Goal: Obtain resource: Obtain resource

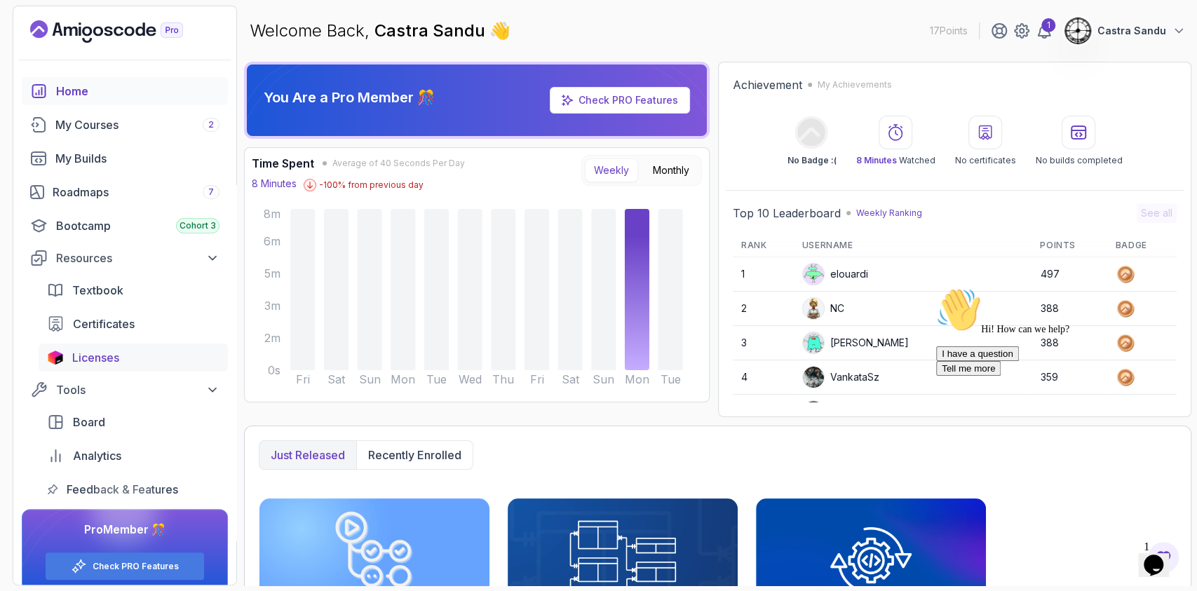
click at [99, 347] on link "Licenses" at bounding box center [133, 358] width 189 height 28
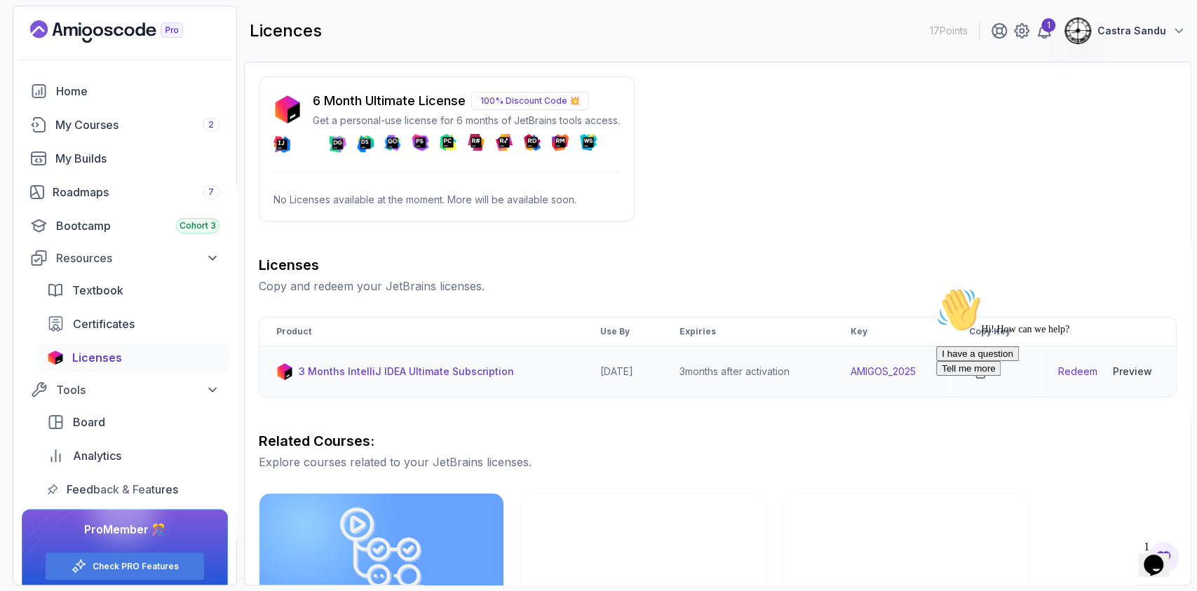
scroll to position [93, 0]
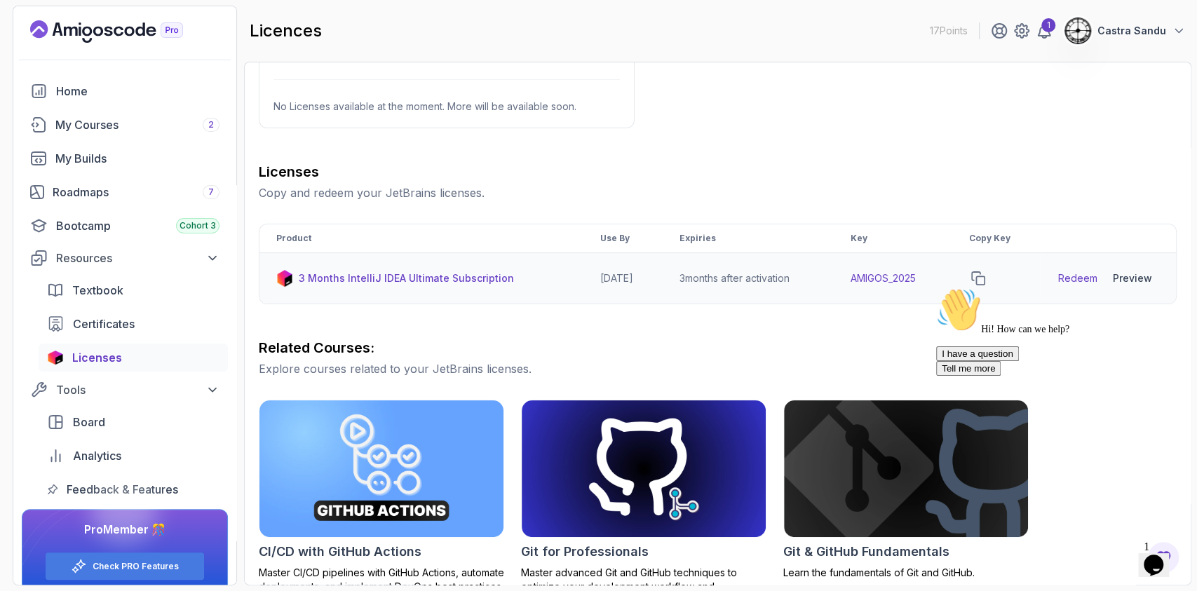
click at [344, 280] on p "3 Months IntelliJ IDEA Ultimate Subscription" at bounding box center [406, 278] width 215 height 14
click at [889, 276] on td "AMIGOS_2025" at bounding box center [893, 278] width 118 height 51
drag, startPoint x: 934, startPoint y: 271, endPoint x: 850, endPoint y: 288, distance: 85.9
click at [850, 288] on td "AMIGOS_2025" at bounding box center [893, 278] width 118 height 51
copy td "AMIGOS_2025"
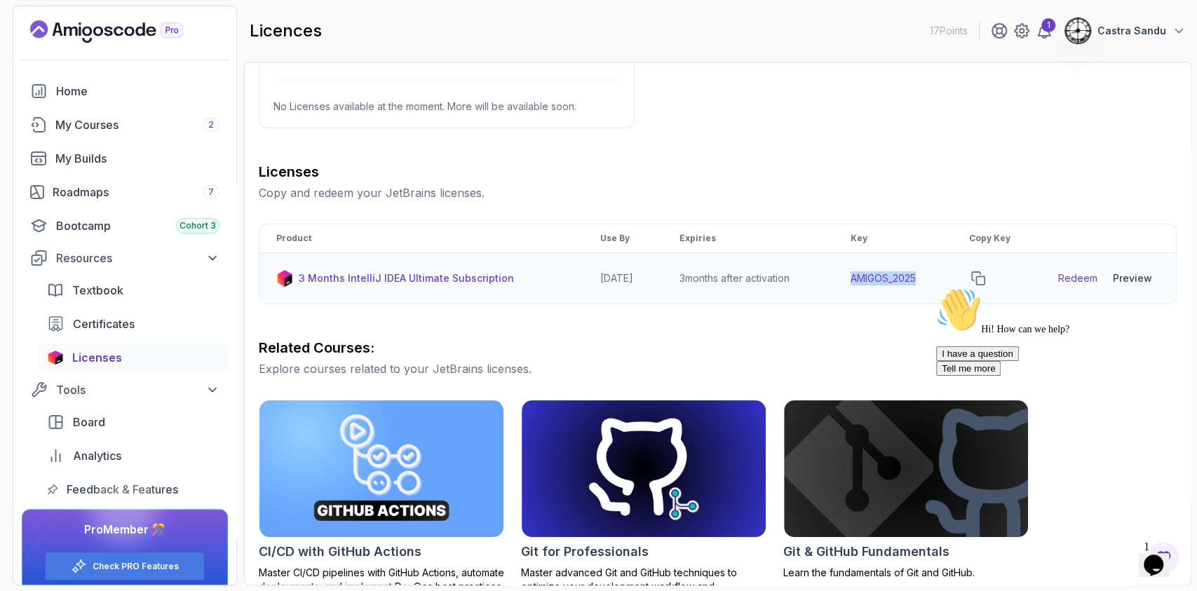
click at [1066, 276] on link "Redeem" at bounding box center [1077, 278] width 39 height 14
click at [1085, 279] on link "Redeem" at bounding box center [1077, 278] width 39 height 14
click at [758, 355] on h3 "Related Courses:" at bounding box center [718, 348] width 918 height 20
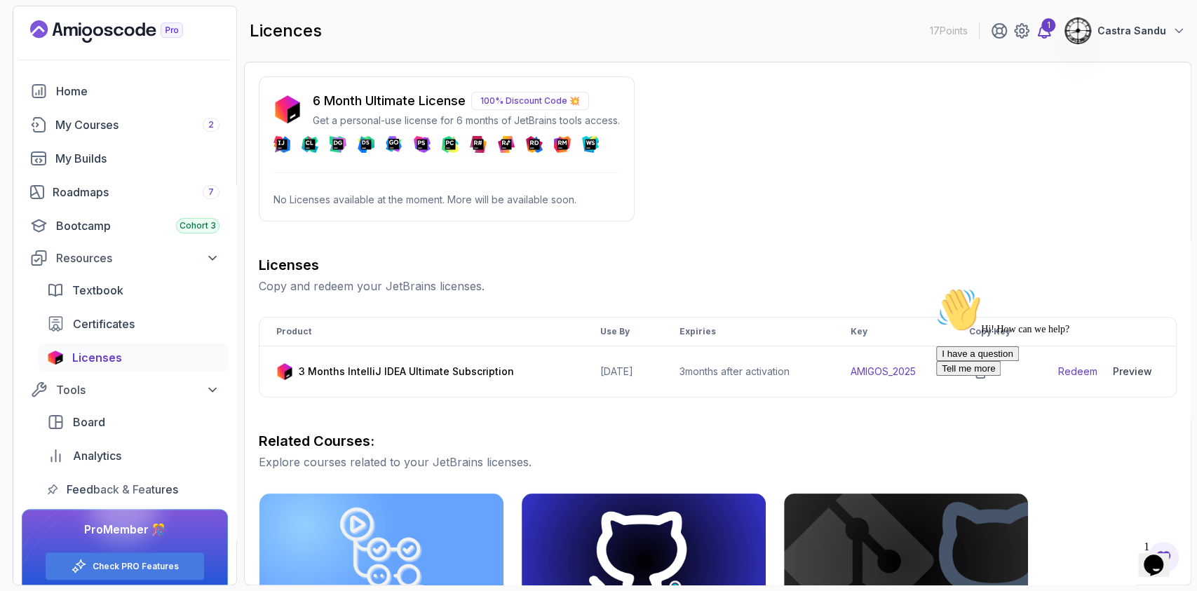
click at [1052, 31] on div "1" at bounding box center [1048, 25] width 14 height 14
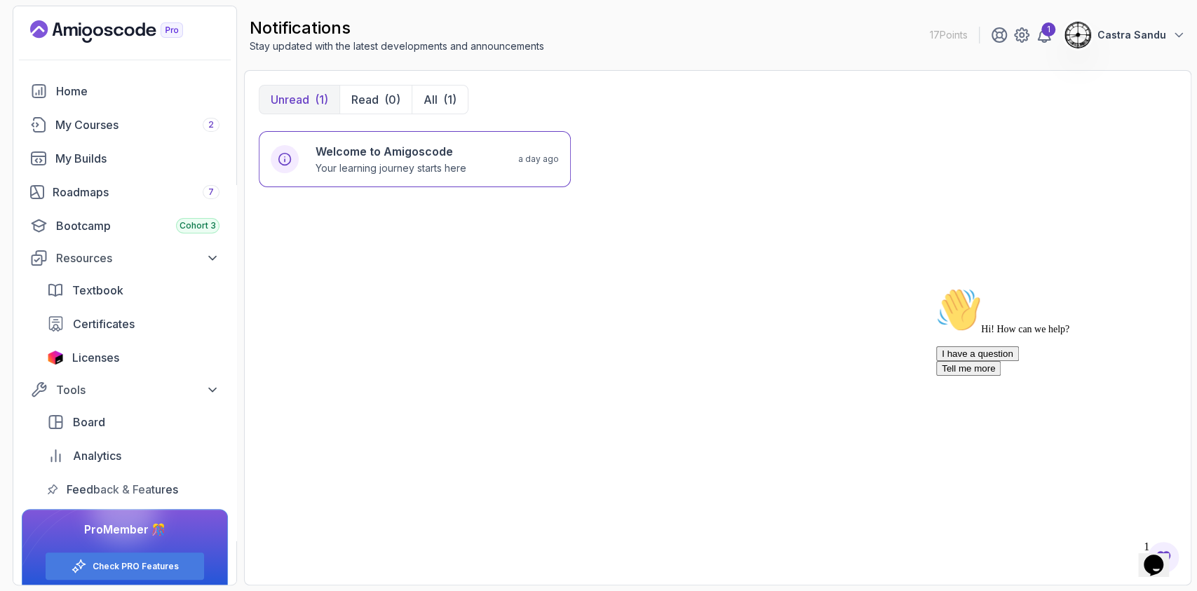
click at [107, 341] on div "Textbook Certificates Licenses" at bounding box center [133, 323] width 189 height 95
click at [118, 360] on span "Licenses" at bounding box center [95, 357] width 47 height 17
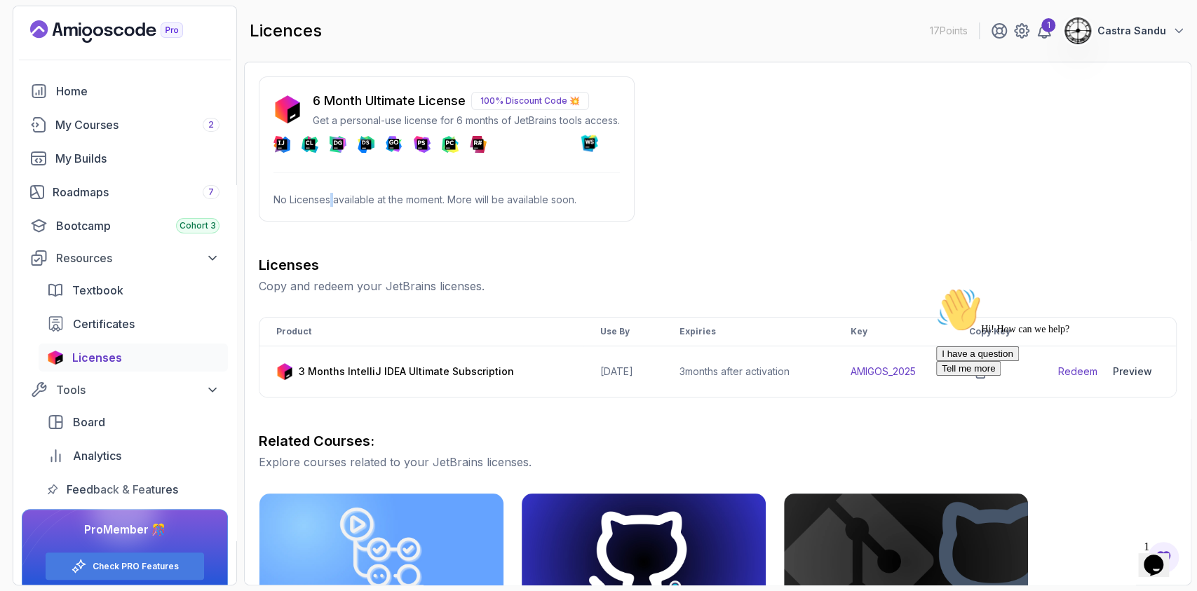
click at [332, 194] on p "No Licenses available at the moment. More will be available soon." at bounding box center [446, 200] width 346 height 14
click at [461, 165] on div "6 Month Ultimate License 100% Discount Code 💥 Get a personal-use license for 6 …" at bounding box center [447, 148] width 376 height 145
click at [488, 116] on p "Get a personal-use license for 6 months of JetBrains tools access." at bounding box center [466, 121] width 307 height 14
click at [434, 98] on p "6 Month Ultimate License" at bounding box center [389, 101] width 153 height 20
drag, startPoint x: 371, startPoint y: 118, endPoint x: 502, endPoint y: 162, distance: 138.1
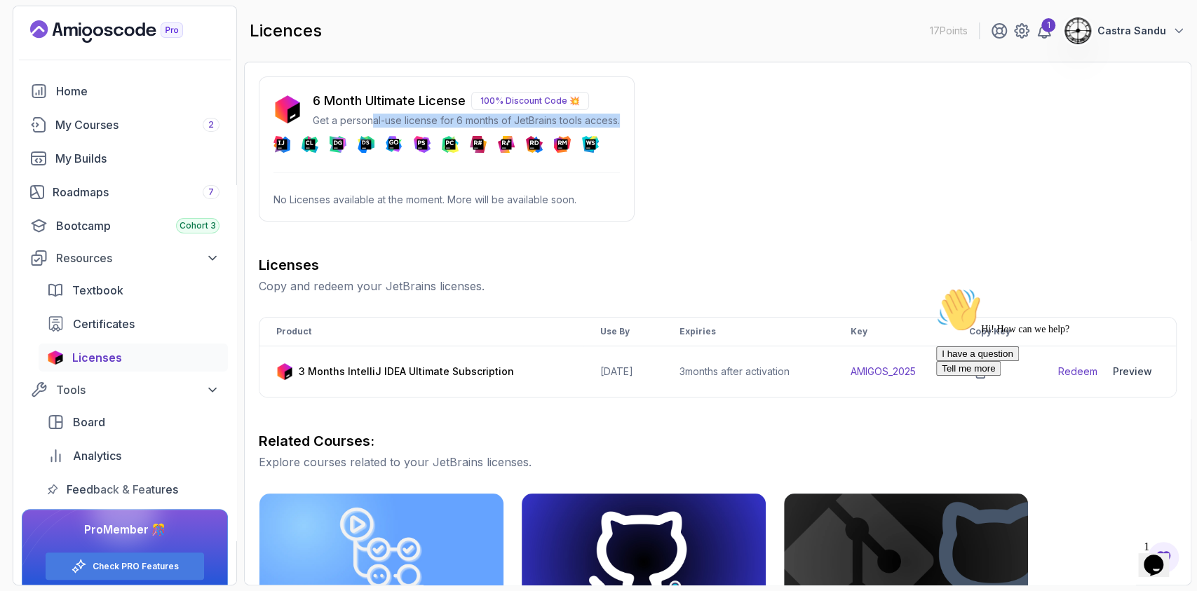
click at [510, 133] on div "6 Month Ultimate License 100% Discount Code 💥 Get a personal-use license for 6 …" at bounding box center [446, 122] width 346 height 62
click at [502, 162] on div "6 Month Ultimate License 100% Discount Code 💥 Get a personal-use license for 6 …" at bounding box center [447, 148] width 376 height 145
click at [286, 109] on img at bounding box center [287, 109] width 28 height 28
click at [564, 98] on p "100% Discount Code 💥" at bounding box center [530, 101] width 118 height 18
drag, startPoint x: 410, startPoint y: 364, endPoint x: 409, endPoint y: 385, distance: 21.1
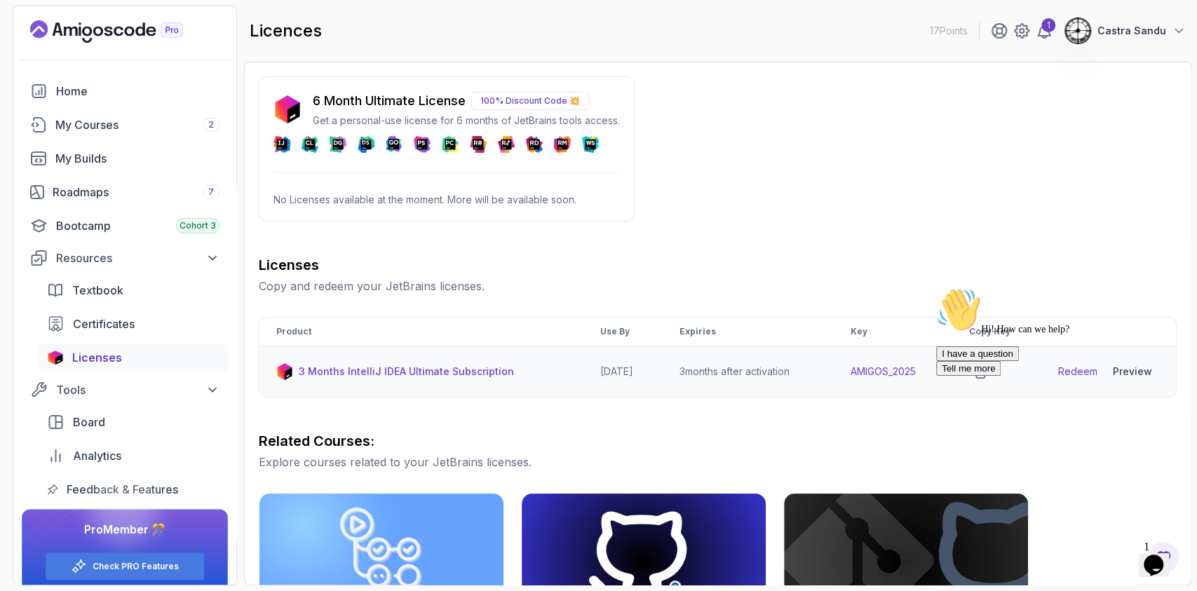
click at [409, 385] on td "3 Months IntelliJ IDEA Ultimate Subscription" at bounding box center [421, 371] width 324 height 51
click at [401, 375] on p "3 Months IntelliJ IDEA Ultimate Subscription" at bounding box center [406, 372] width 215 height 14
click at [1066, 370] on div "Hi! How can we help? I have a question Tell me more" at bounding box center [1062, 331] width 252 height 88
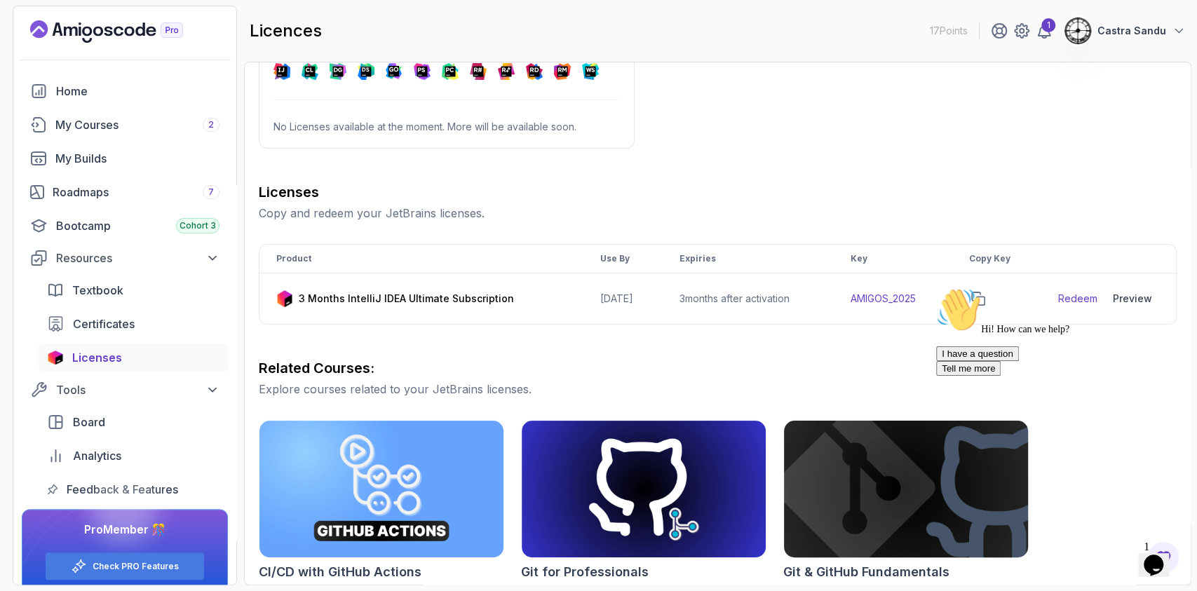
scroll to position [60, 0]
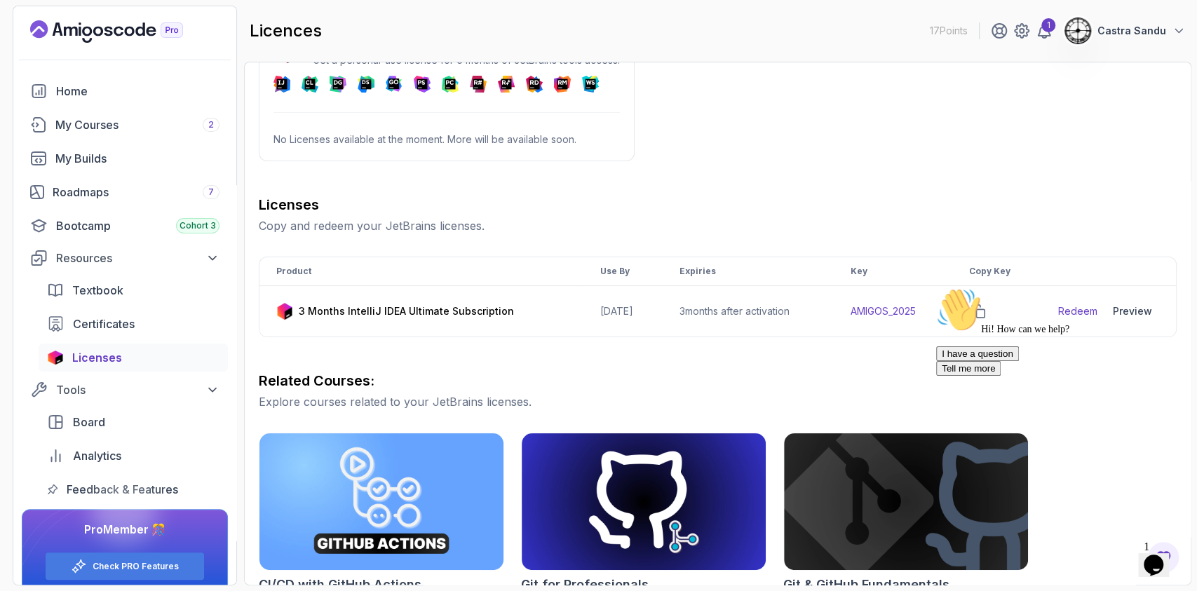
click at [1083, 309] on div "Hi! How can we help? I have a question Tell me more" at bounding box center [1062, 331] width 252 height 88
click at [1134, 301] on div "Hi! How can we help? I have a question Tell me more" at bounding box center [1062, 331] width 252 height 88
click at [1127, 304] on div "Hi! How can we help? I have a question Tell me more" at bounding box center [1062, 331] width 252 height 88
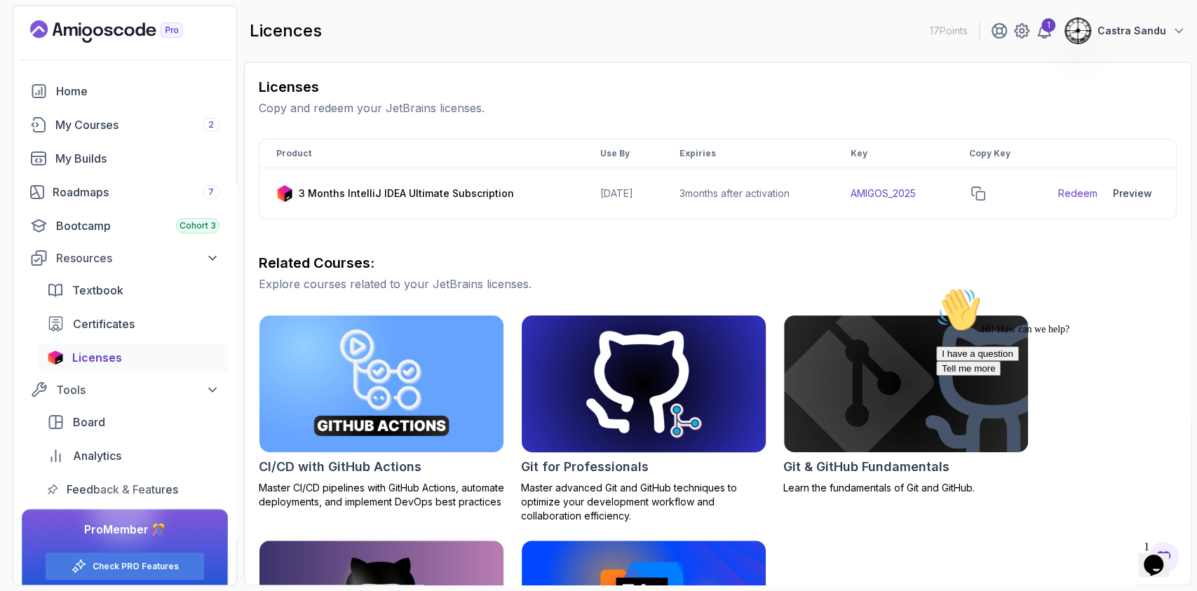
scroll to position [341, 0]
